Goal: Check status: Check status

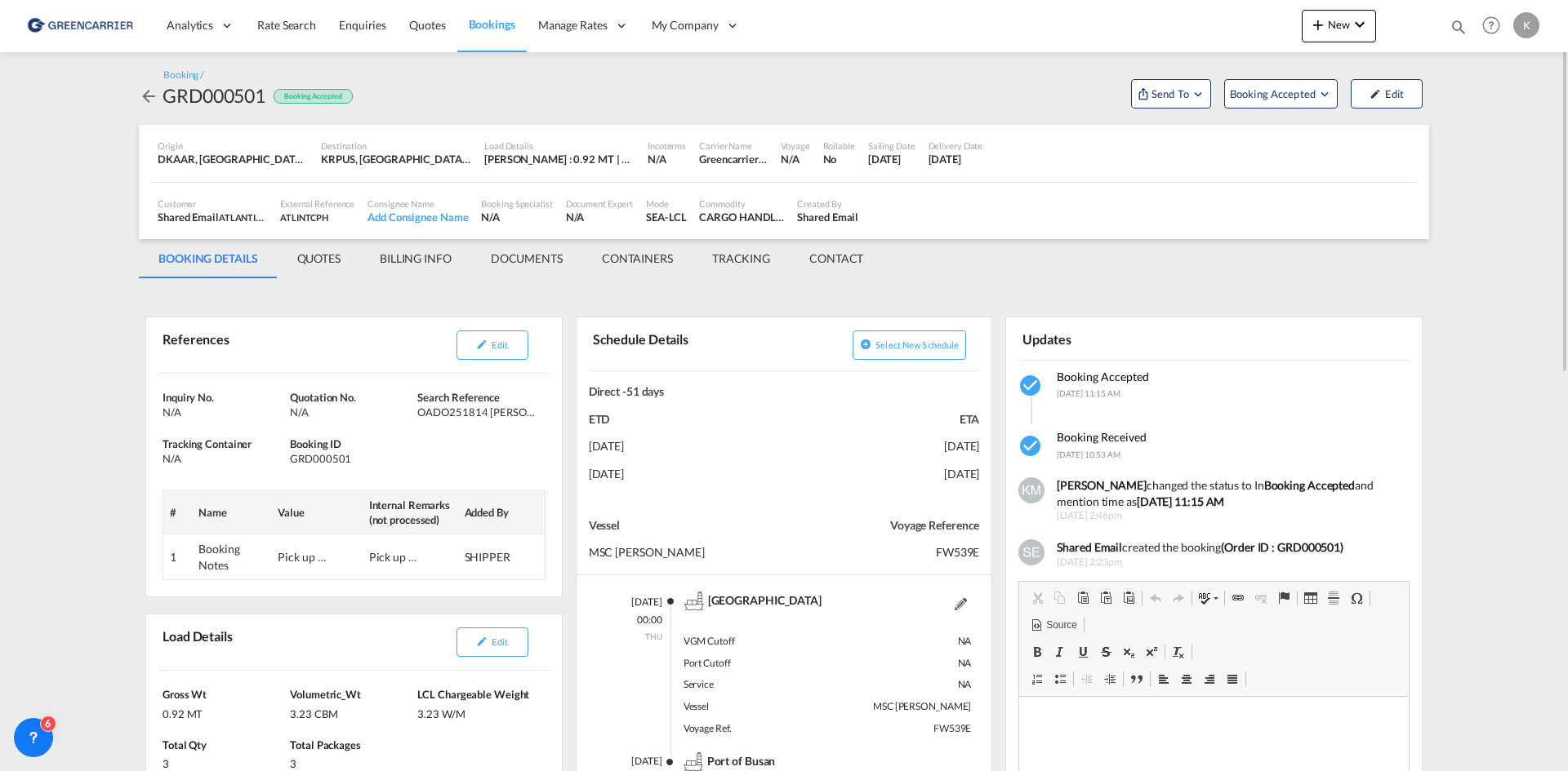
click at [148, 101] on md-icon "icon-arrow-left" at bounding box center [148, 97] width 19 height 19
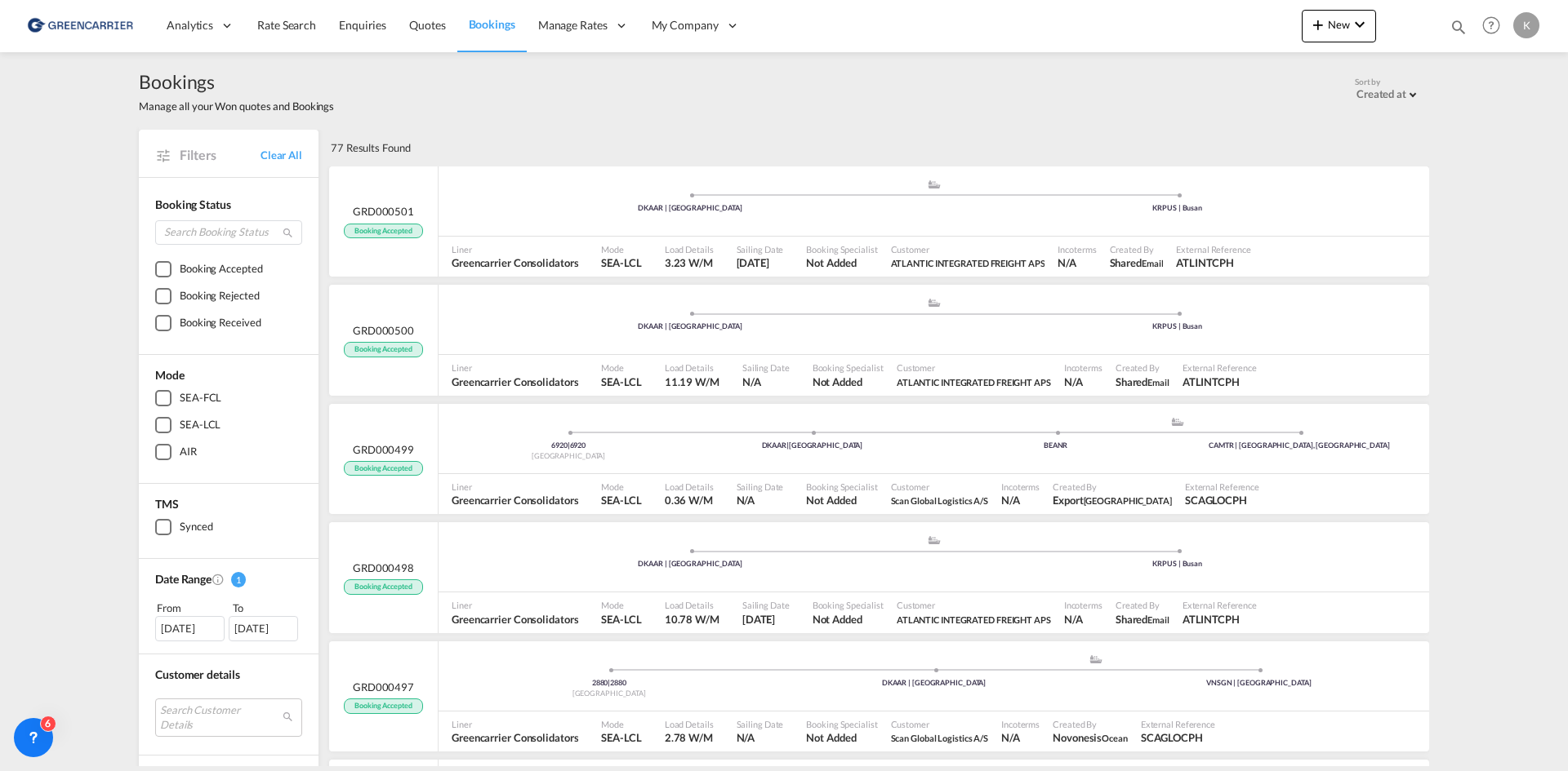
click at [211, 627] on div "[DATE]" at bounding box center [190, 629] width 69 height 25
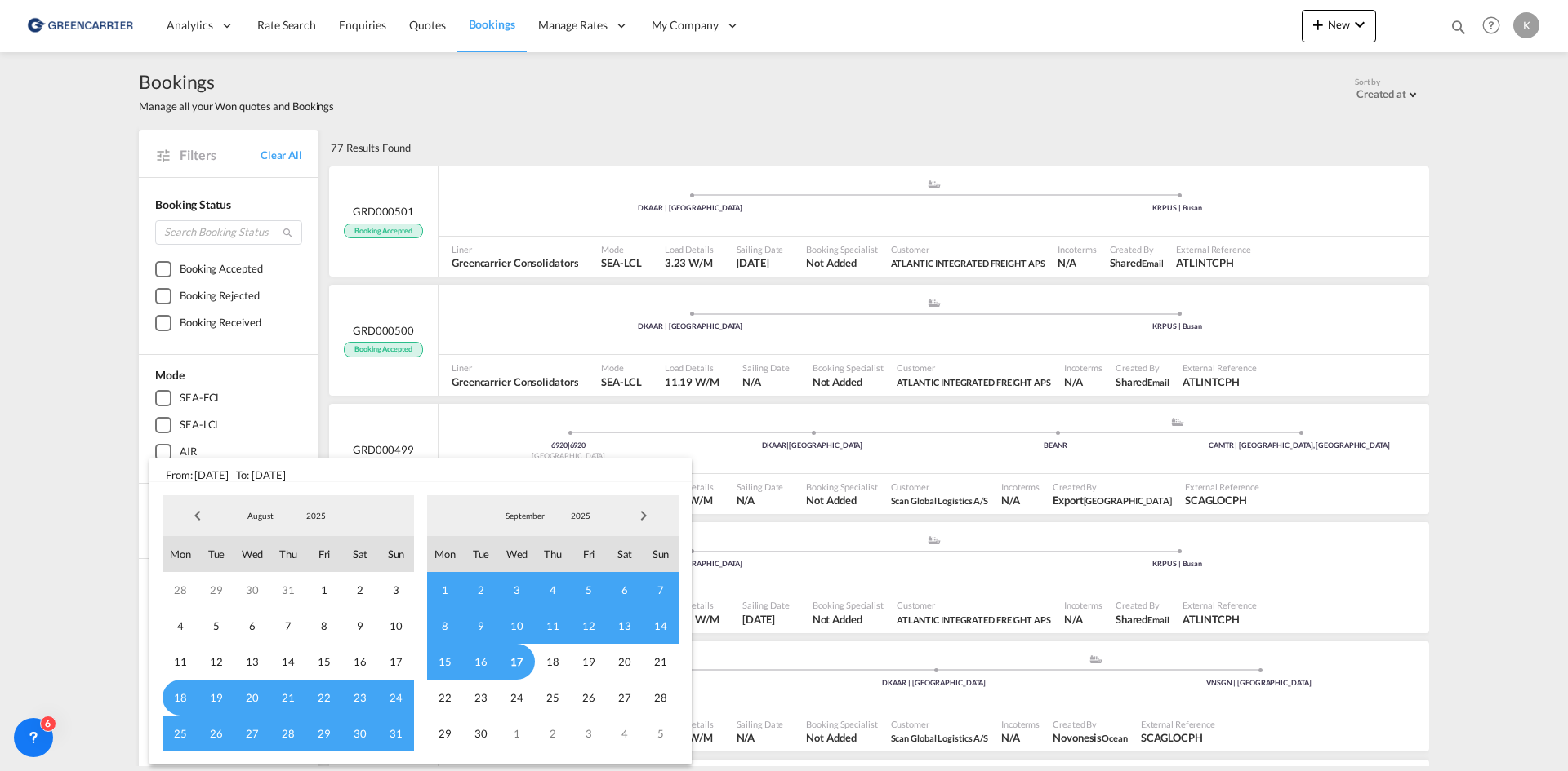
click at [199, 514] on span "Previous Month" at bounding box center [197, 515] width 33 height 32
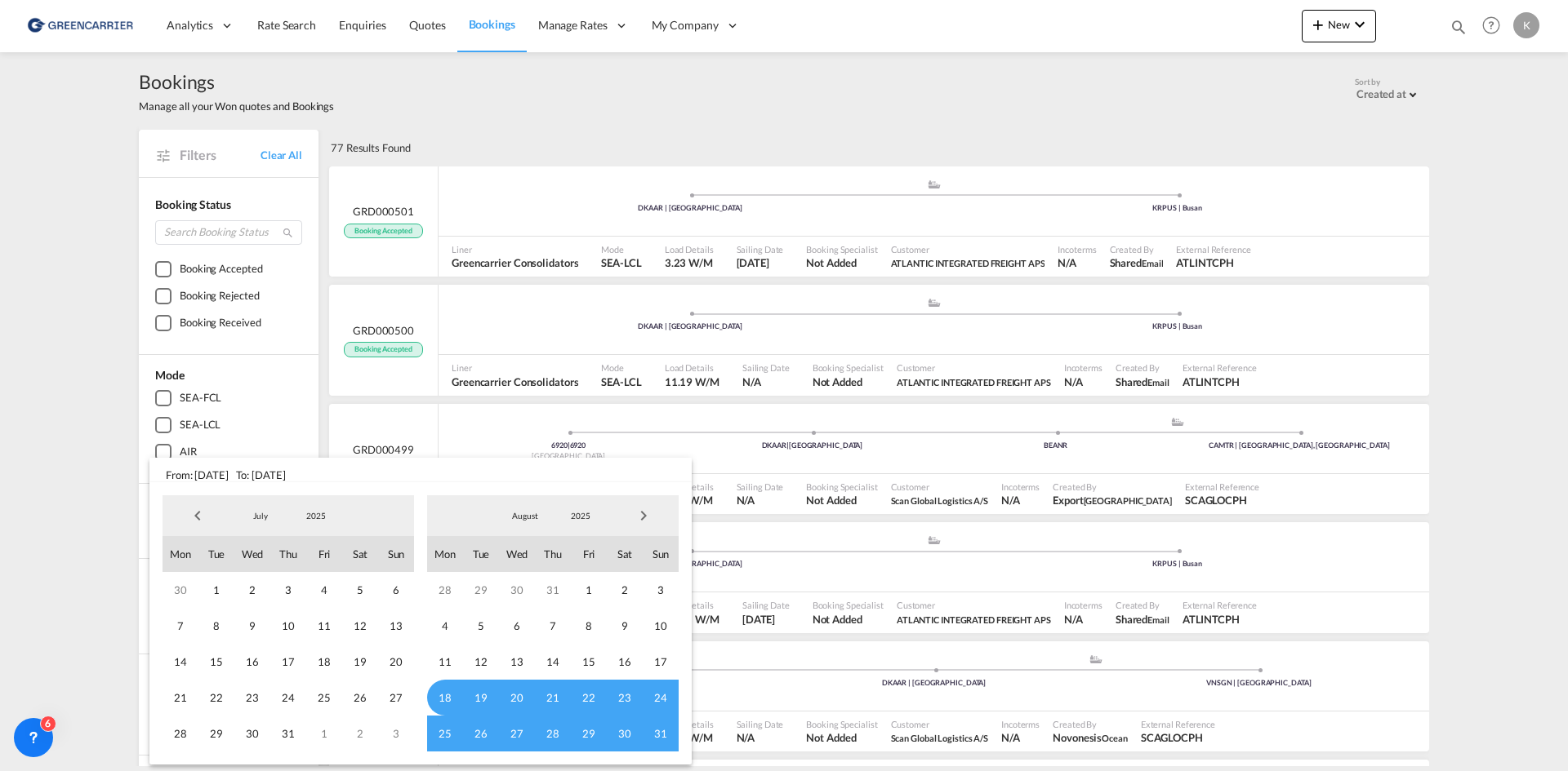
click at [199, 514] on span "Previous Month" at bounding box center [197, 515] width 33 height 32
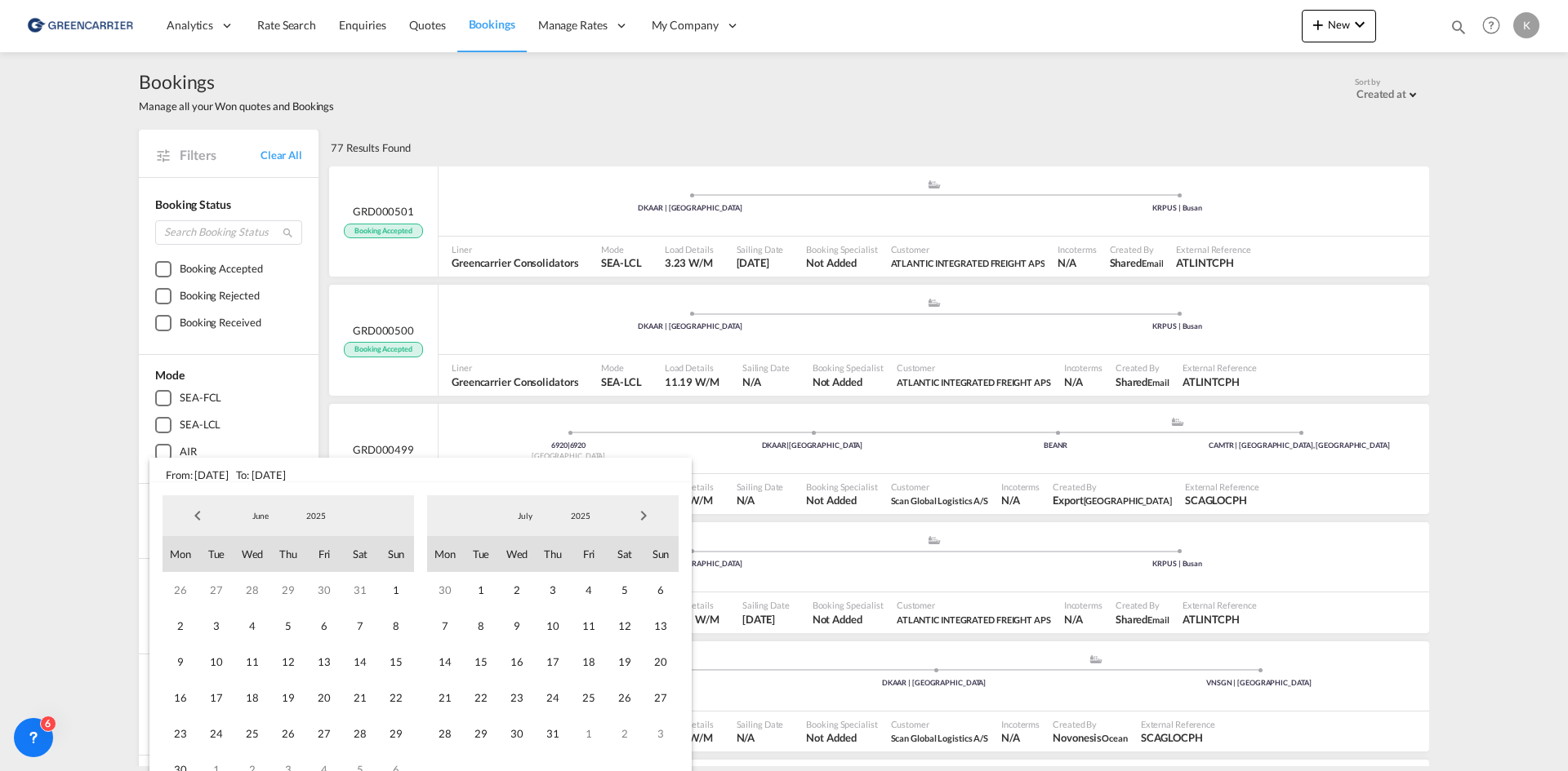
click at [199, 514] on span "Previous Month" at bounding box center [197, 515] width 33 height 32
click at [286, 590] on span "1" at bounding box center [288, 590] width 36 height 36
click at [365, 736] on span "31" at bounding box center [359, 733] width 36 height 36
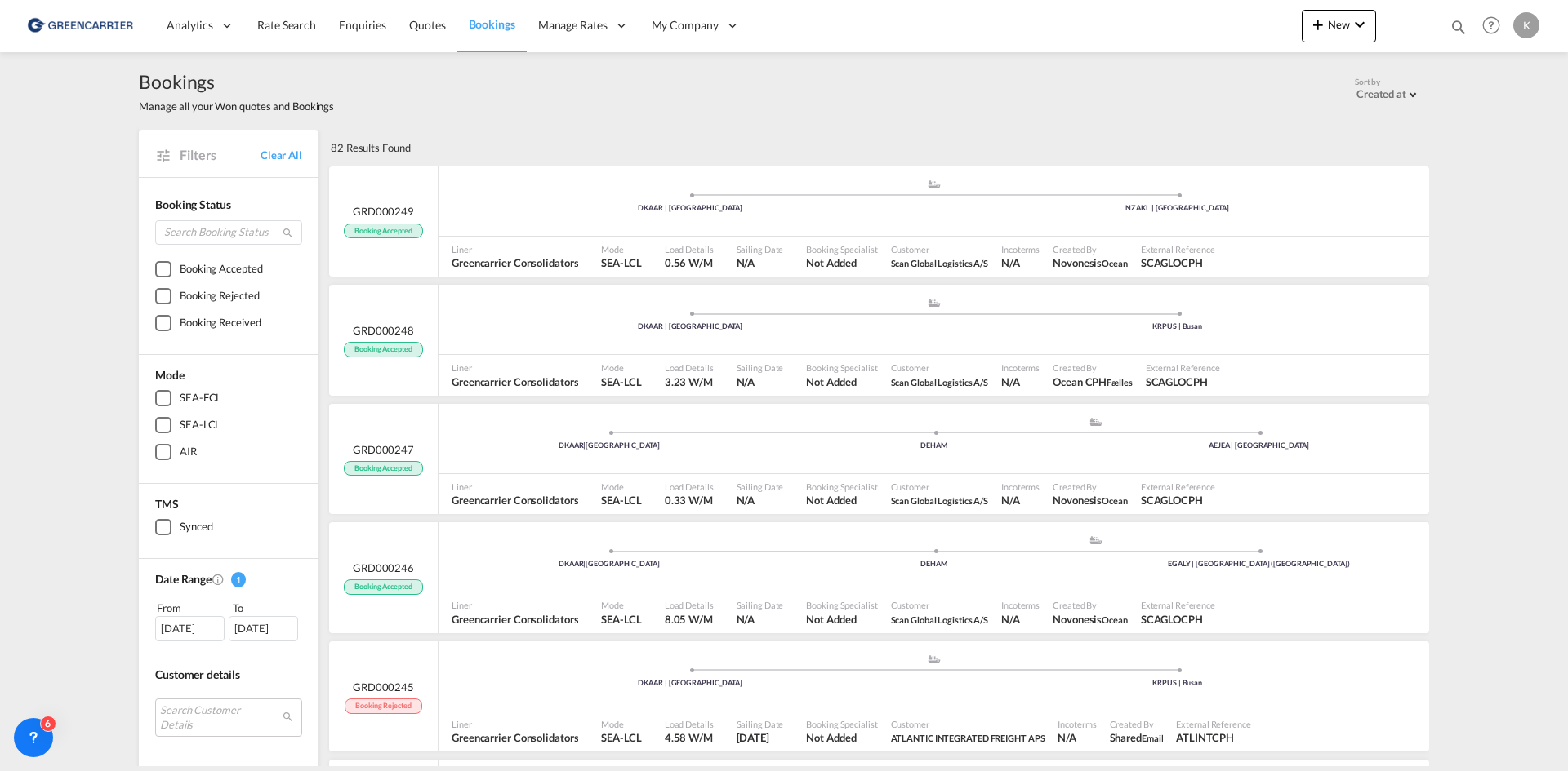
click at [215, 631] on div "[DATE]" at bounding box center [190, 629] width 69 height 25
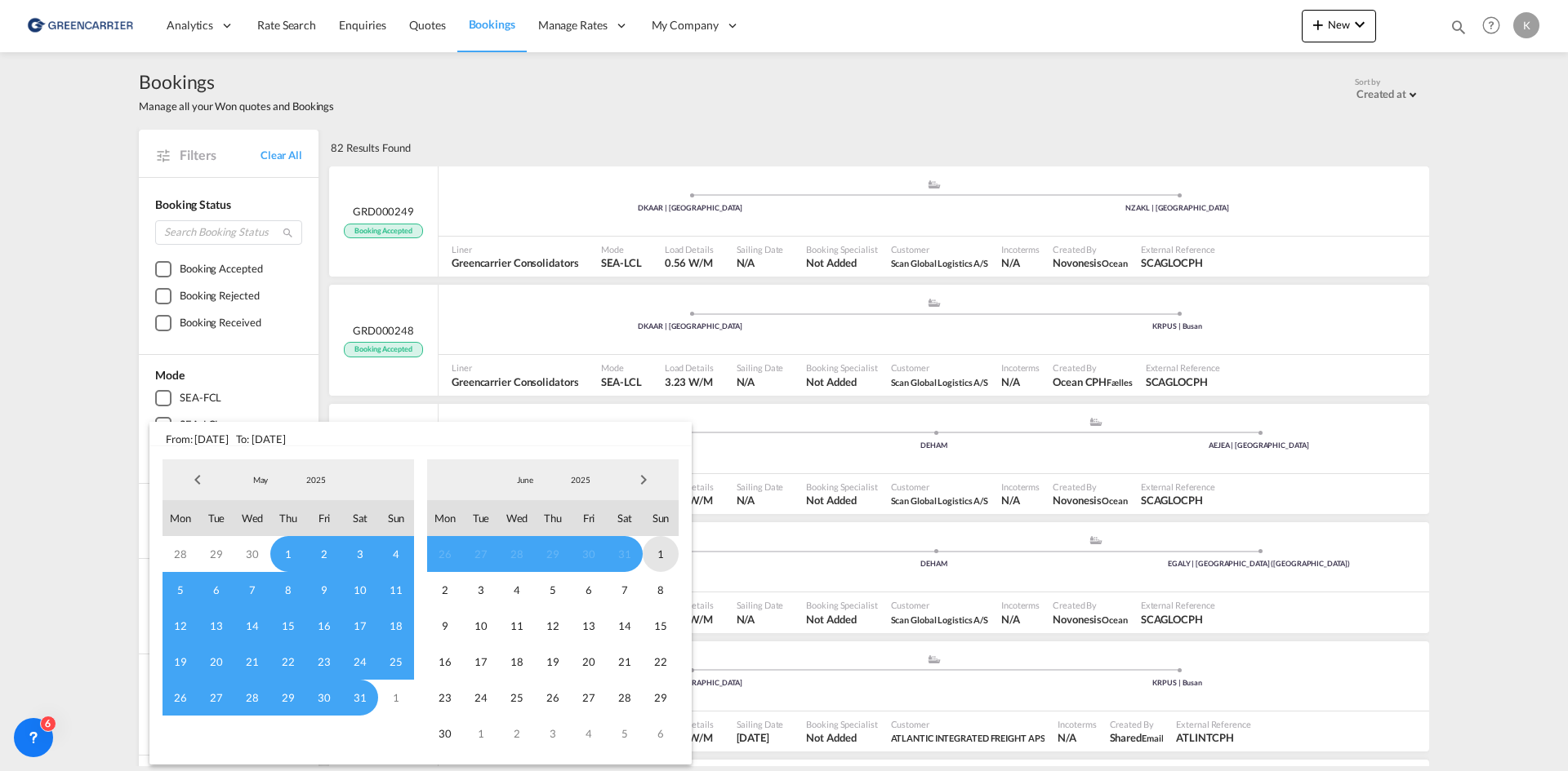
click at [661, 551] on span "1" at bounding box center [661, 554] width 36 height 36
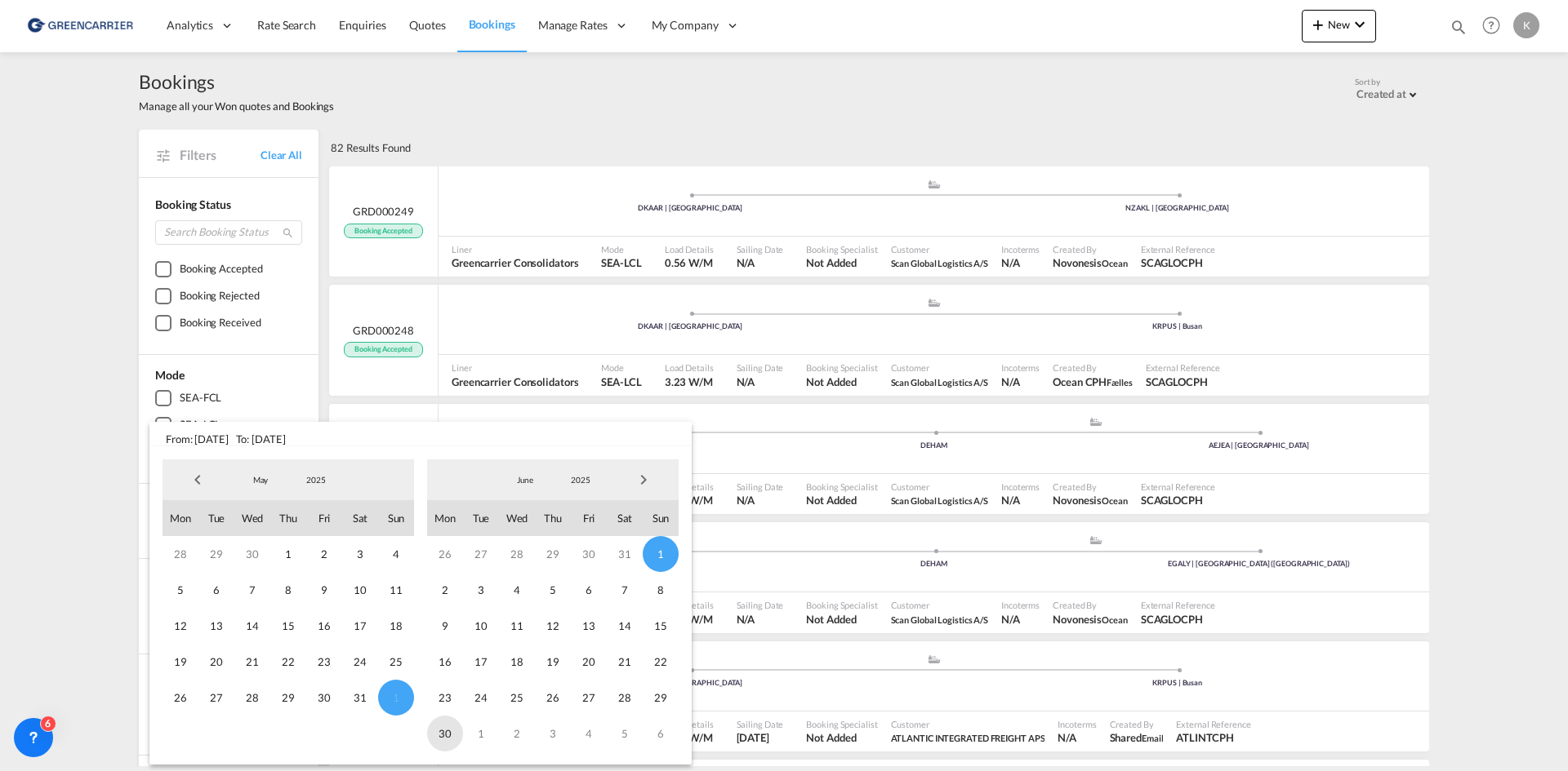
click at [454, 732] on span "30" at bounding box center [444, 733] width 36 height 36
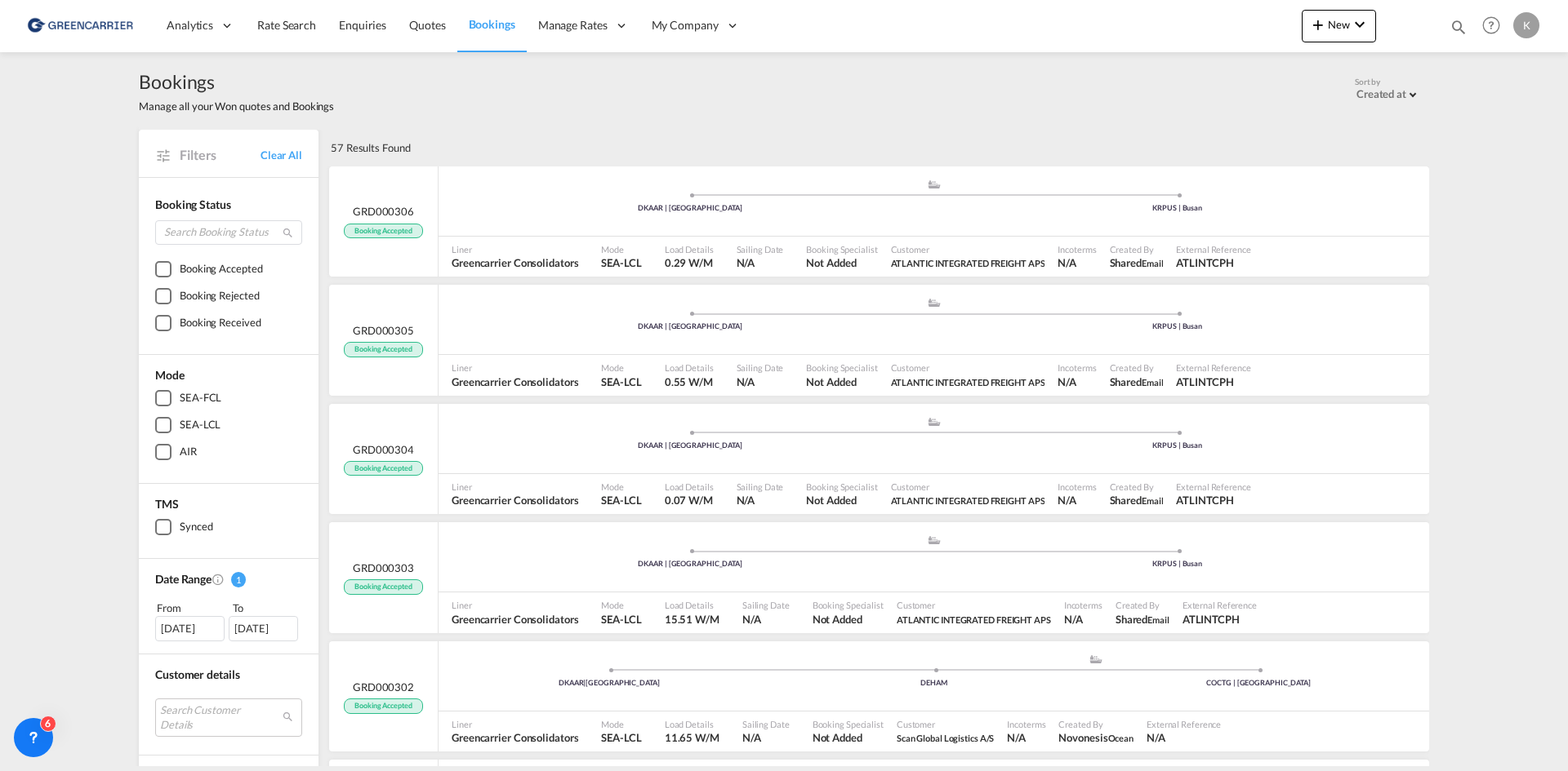
click at [203, 631] on div "[DATE]" at bounding box center [190, 629] width 69 height 25
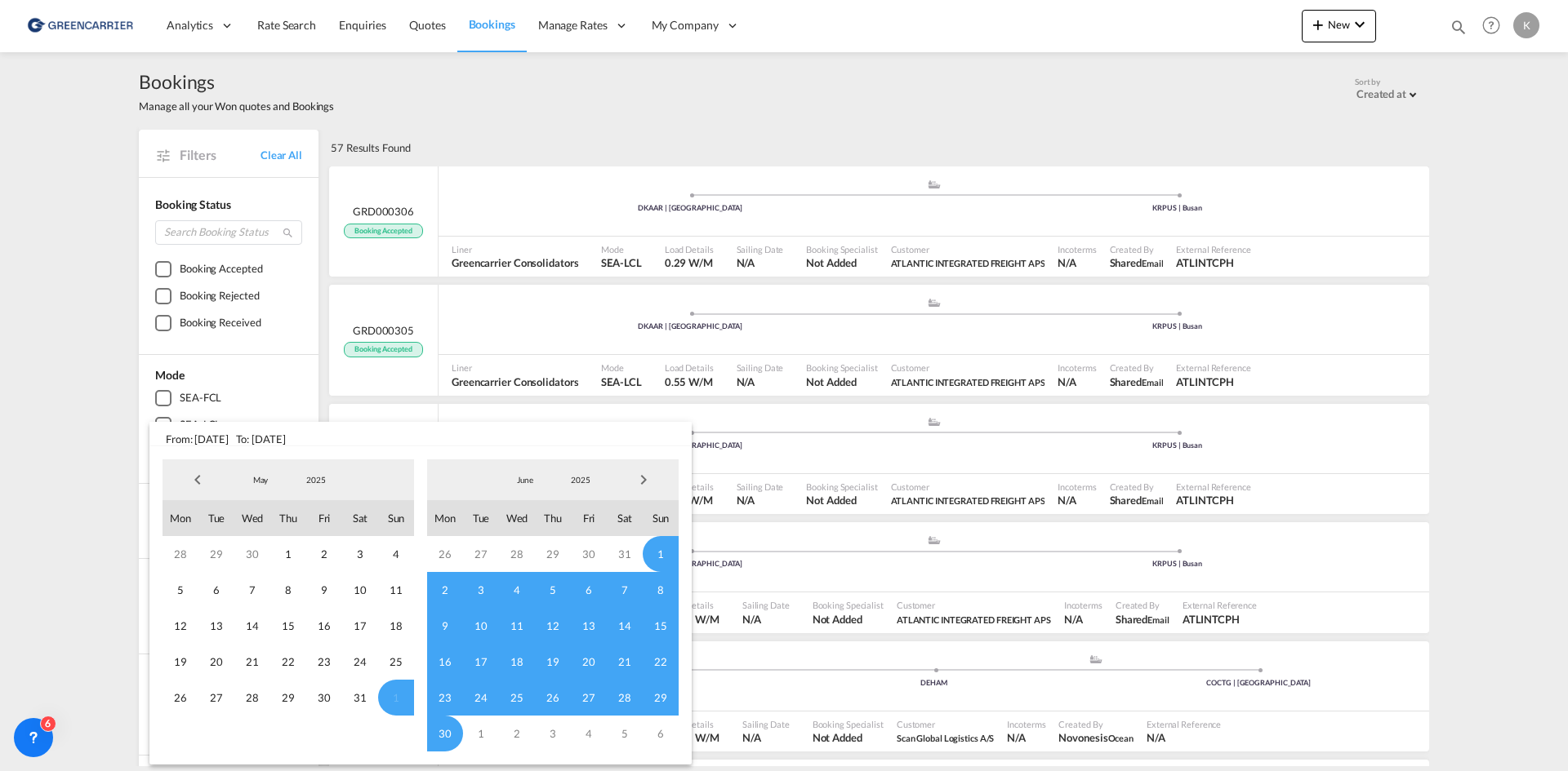
click at [646, 477] on span "Next Month" at bounding box center [643, 479] width 33 height 32
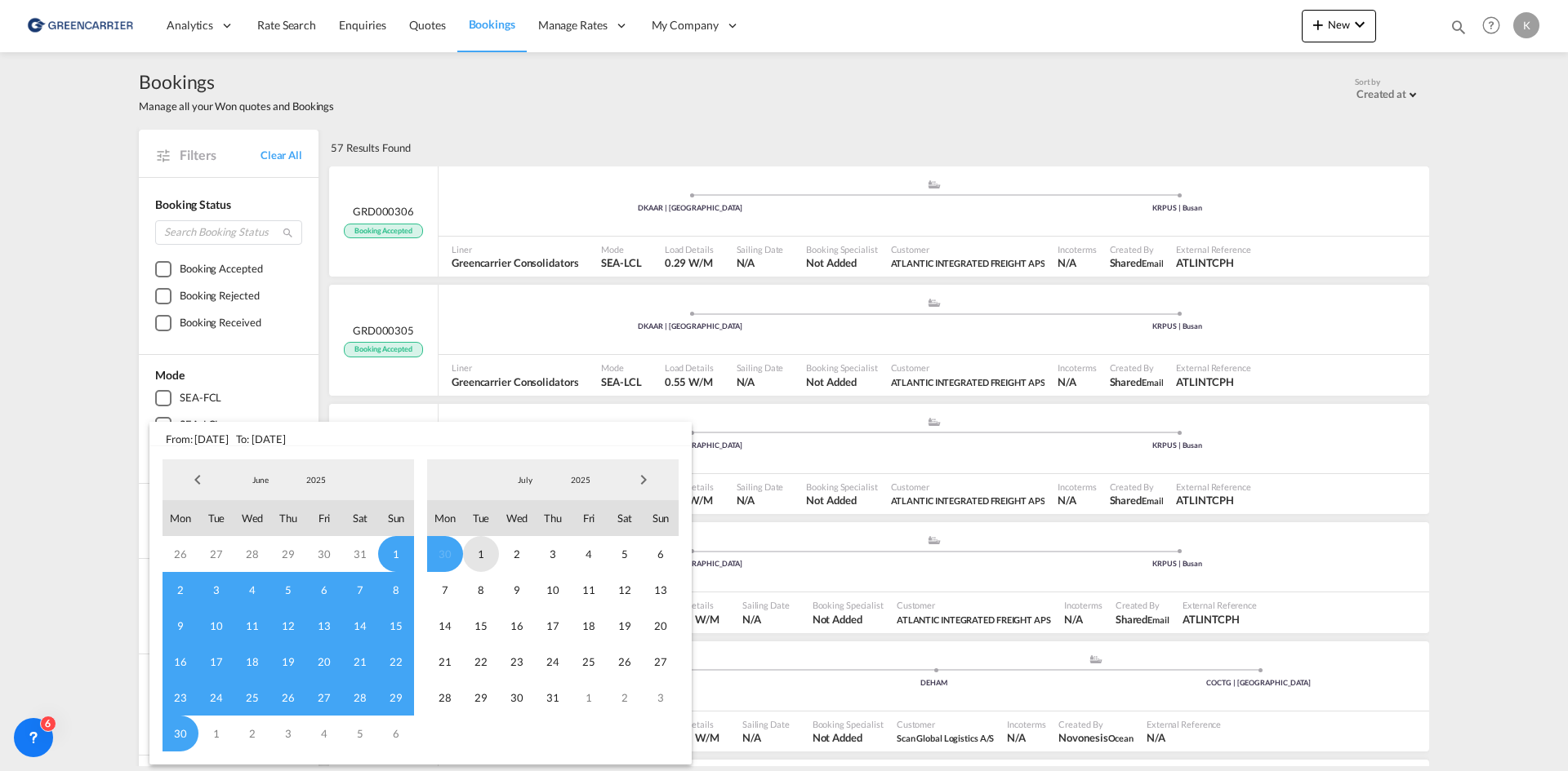
click at [484, 553] on span "1" at bounding box center [481, 554] width 36 height 36
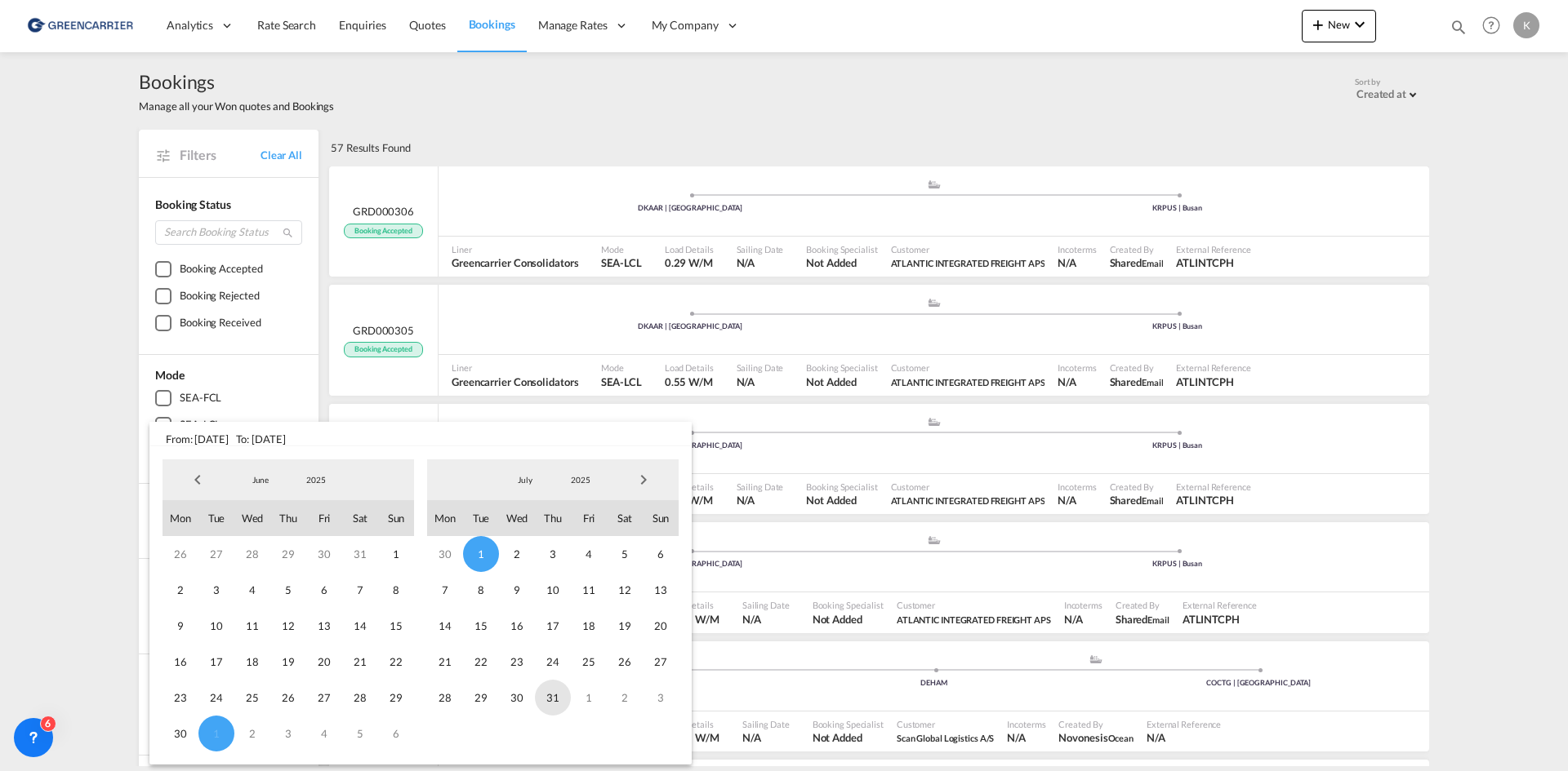
click at [556, 701] on span "31" at bounding box center [553, 697] width 36 height 36
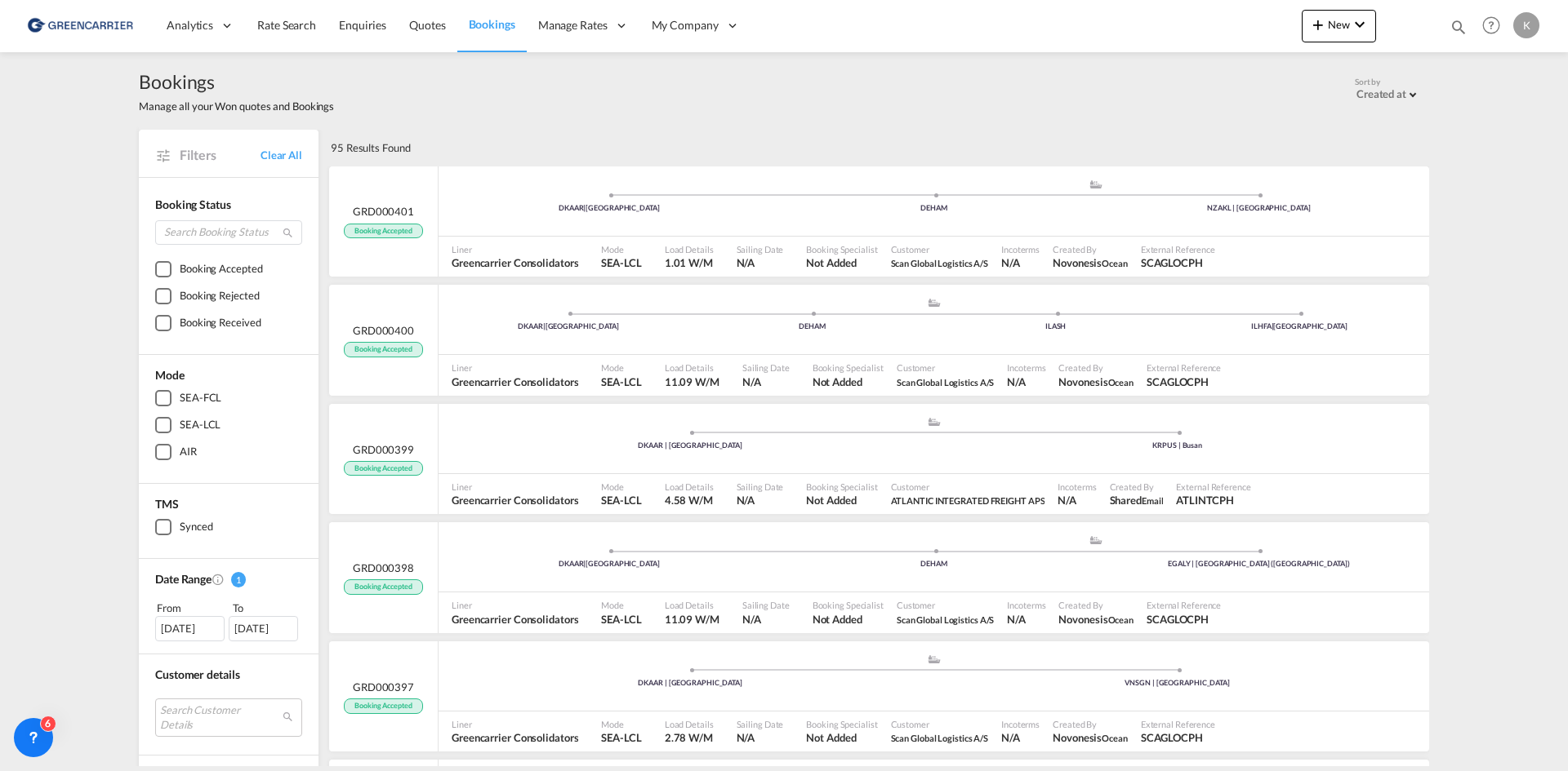
click at [201, 631] on div "[DATE]" at bounding box center [190, 629] width 69 height 25
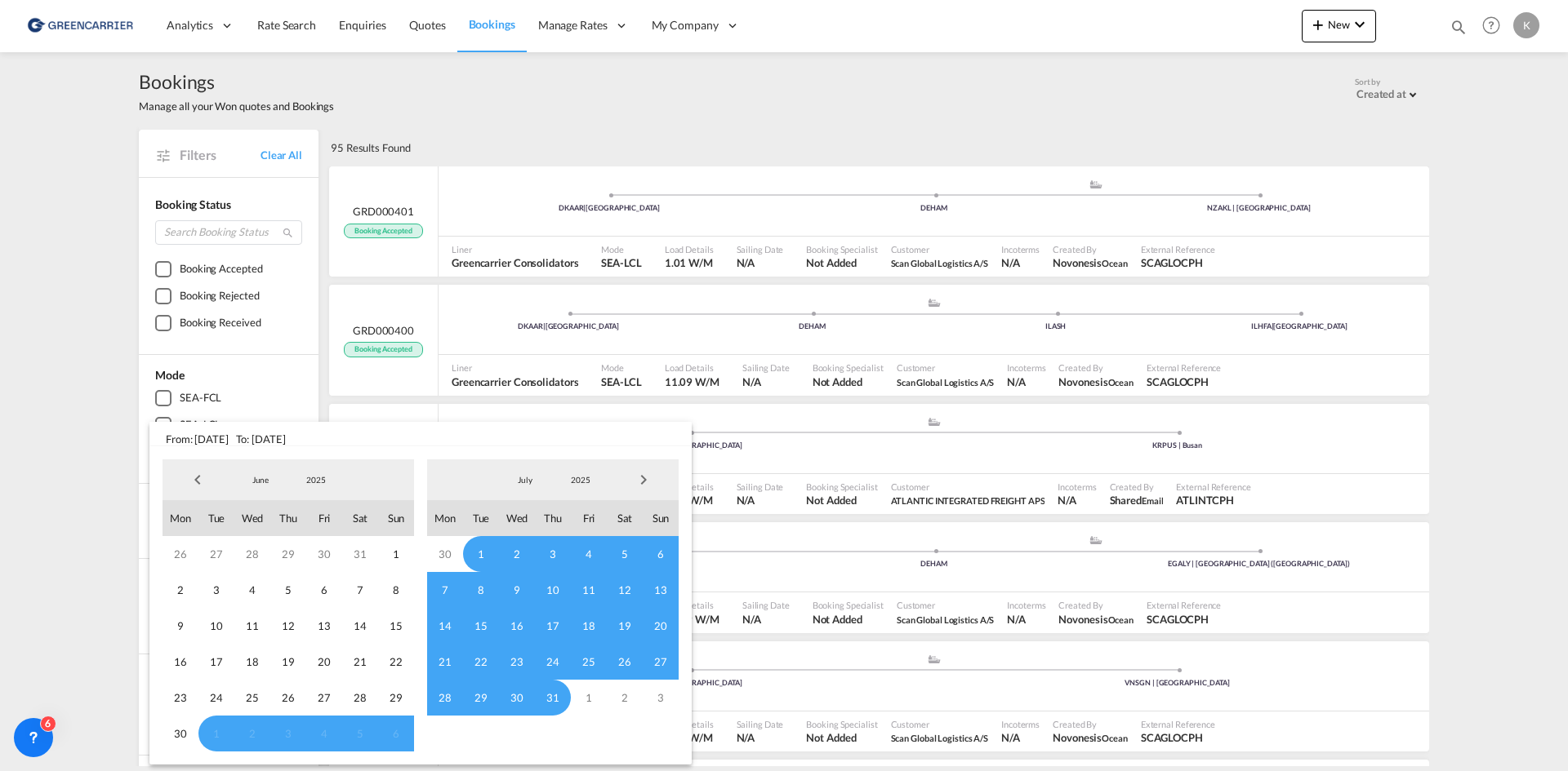
click at [648, 484] on span "Next Month" at bounding box center [643, 479] width 33 height 32
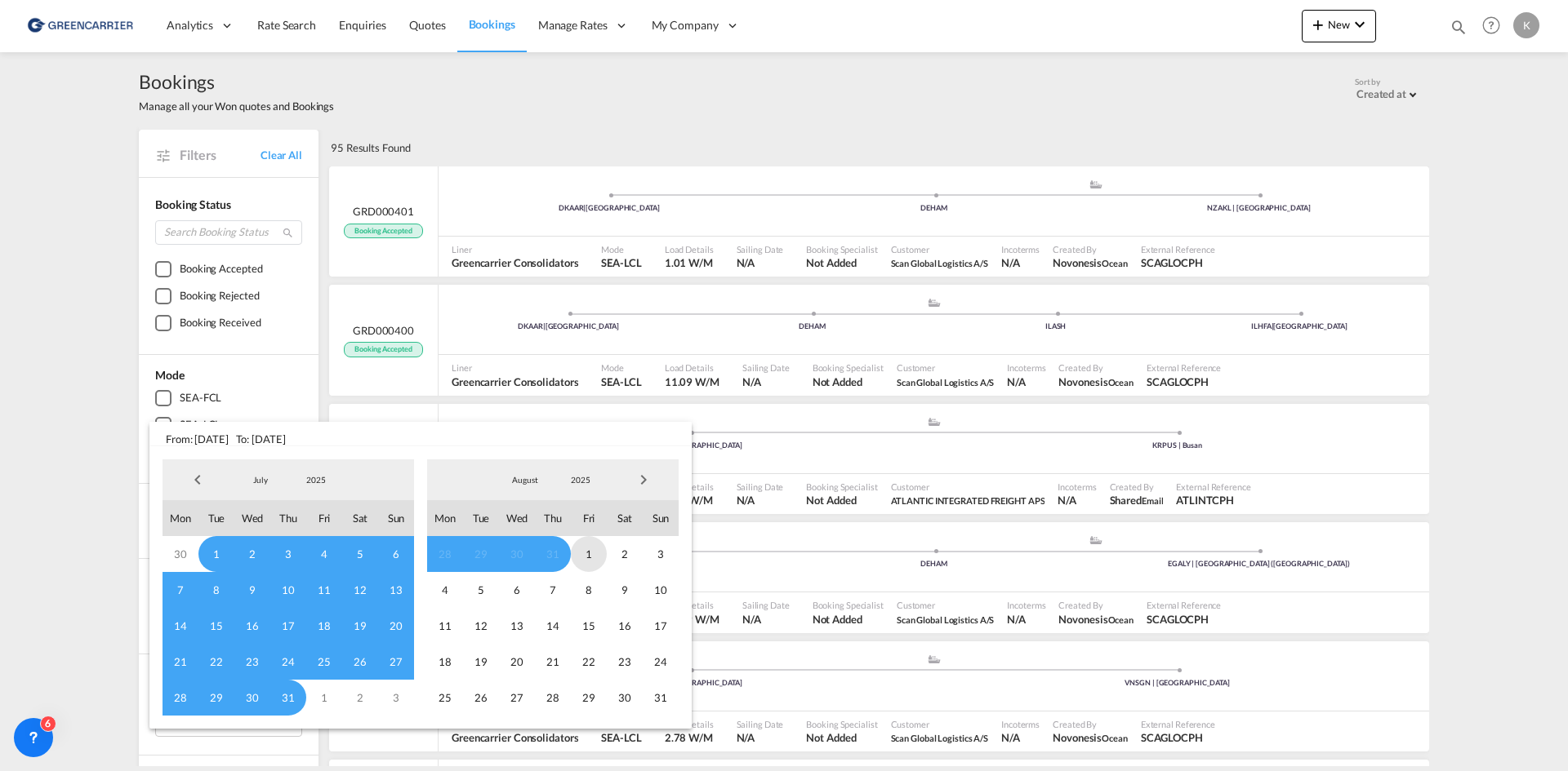
click at [582, 551] on span "1" at bounding box center [589, 554] width 36 height 36
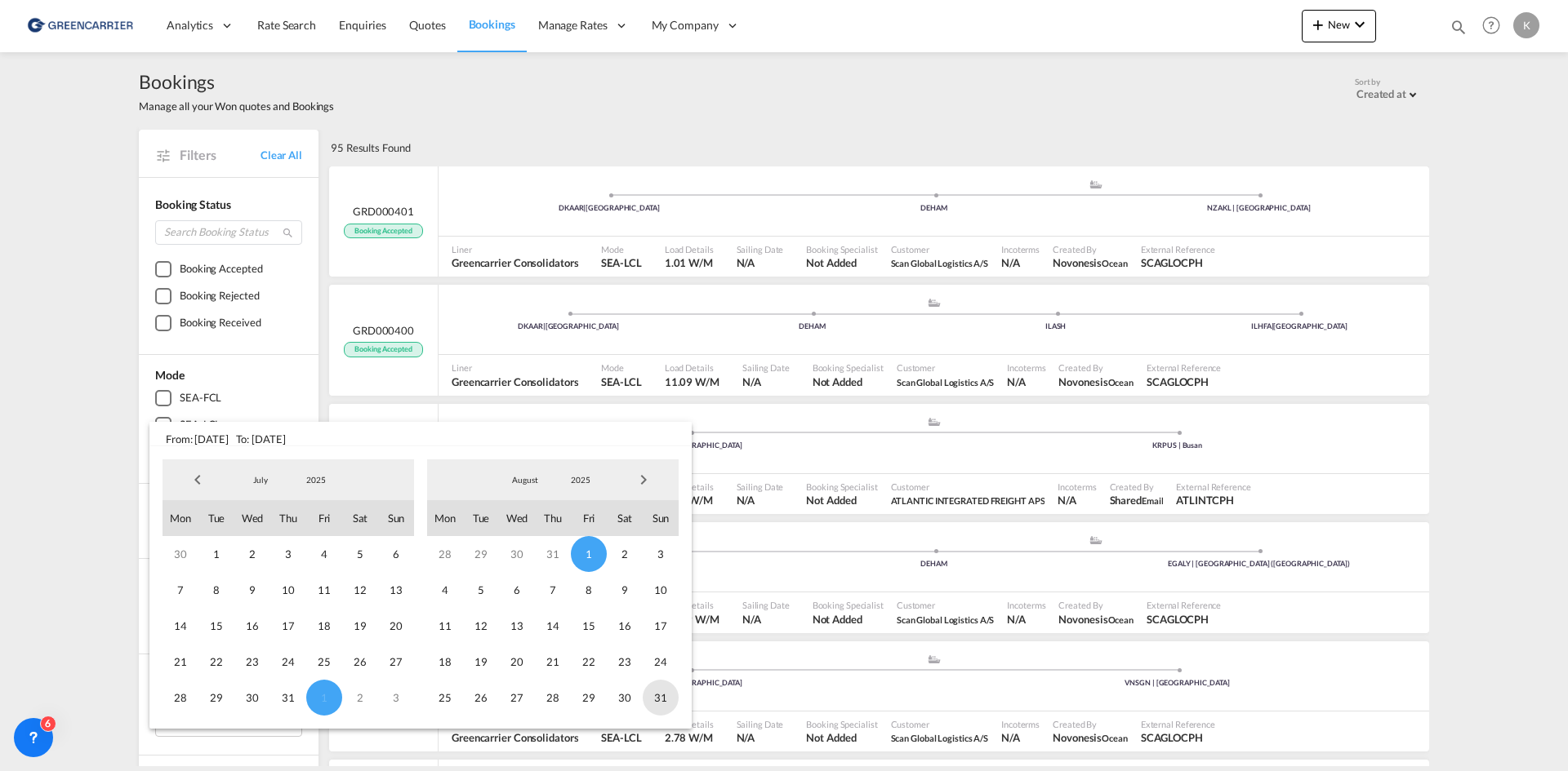
click at [661, 695] on span "31" at bounding box center [661, 697] width 36 height 36
